Goal: Task Accomplishment & Management: Use online tool/utility

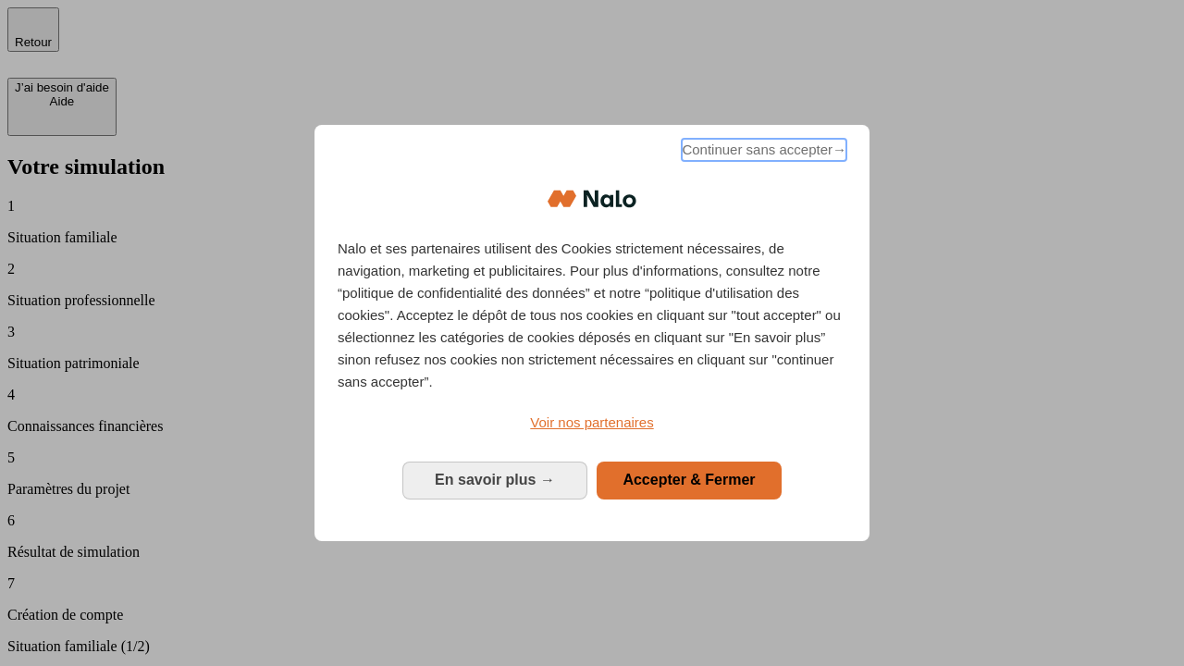
click at [762, 153] on span "Continuer sans accepter →" at bounding box center [764, 150] width 165 height 22
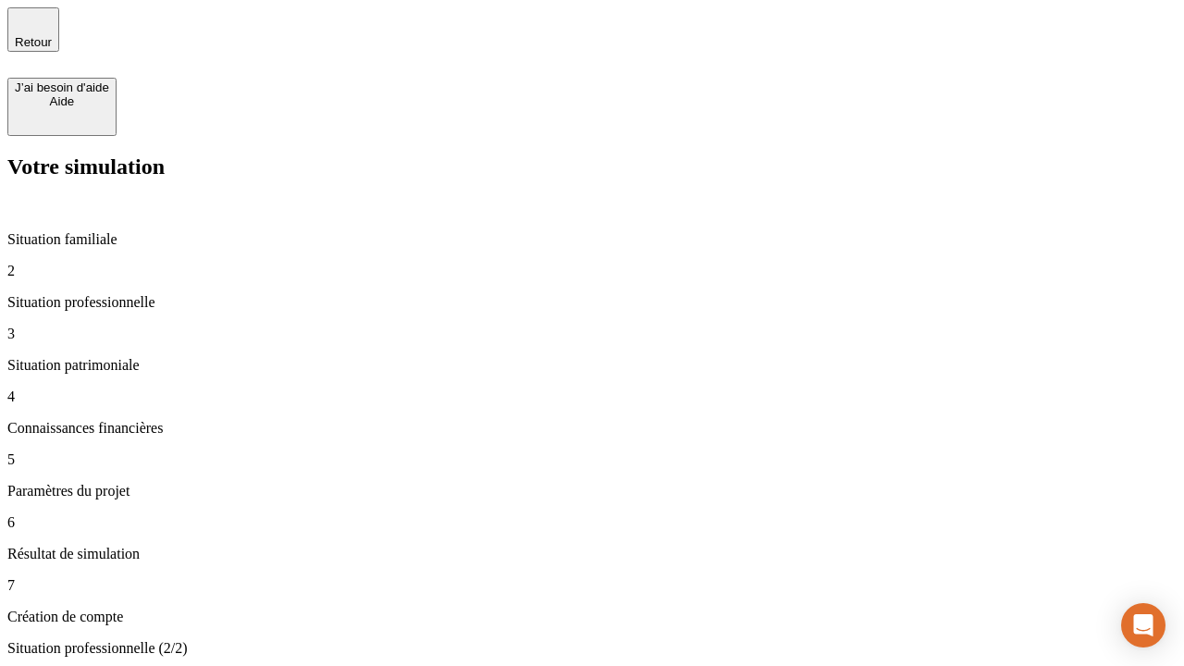
type input "30 000"
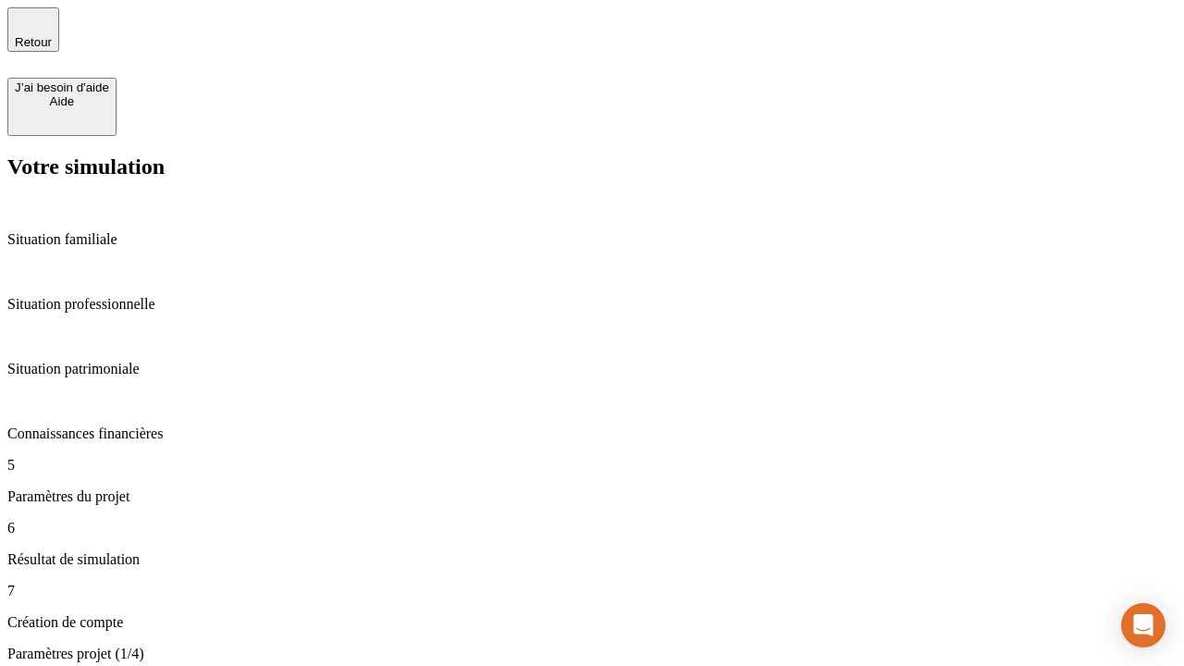
type input "25"
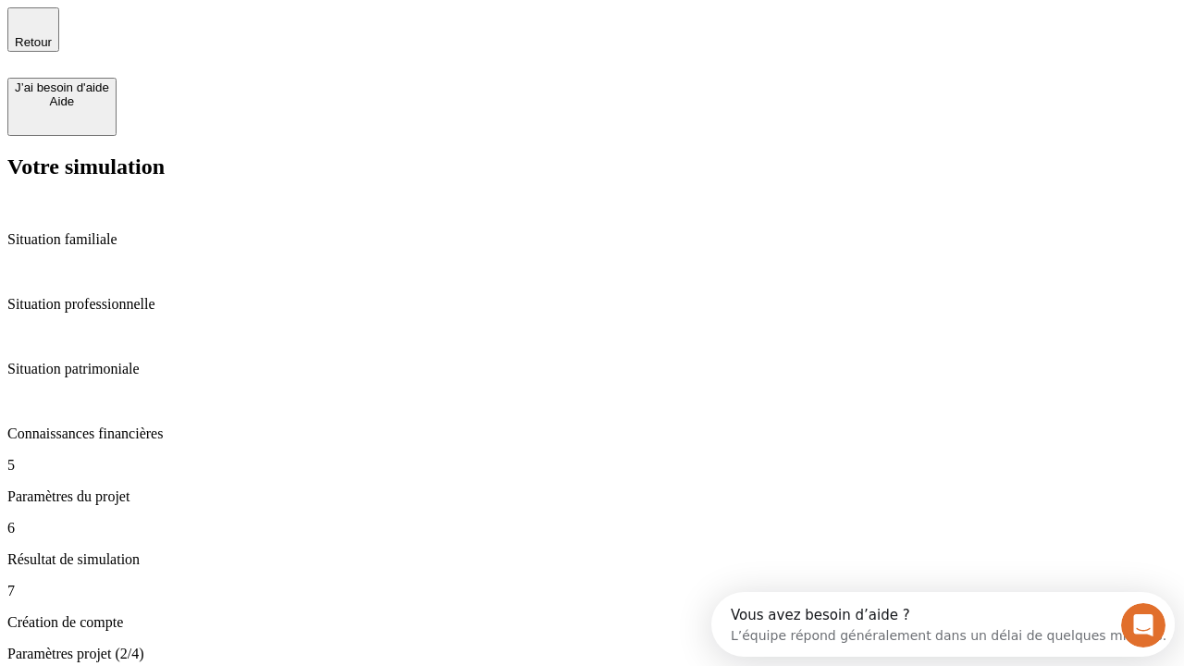
type input "1 000"
type input "640"
